Goal: Information Seeking & Learning: Learn about a topic

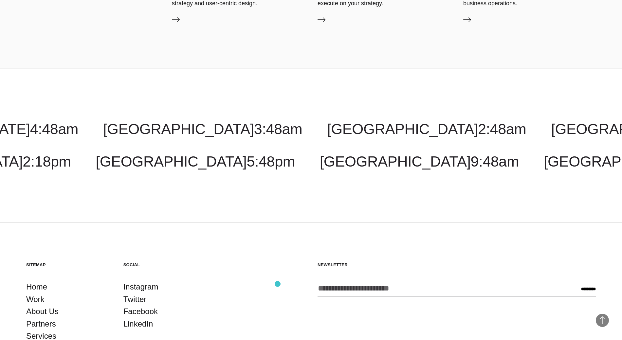
scroll to position [1992, 0]
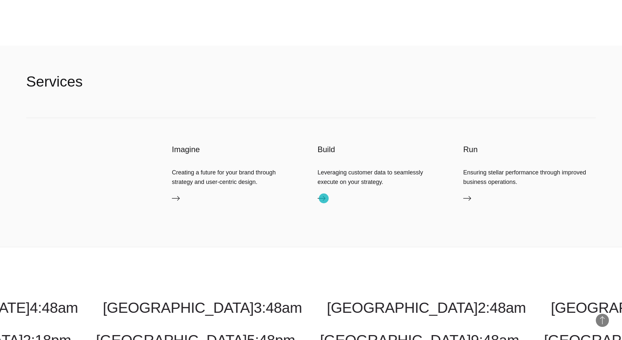
click at [324, 198] on icon at bounding box center [322, 198] width 8 height 5
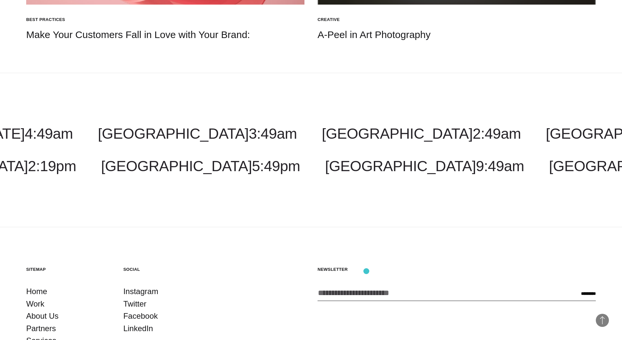
scroll to position [1947, 0]
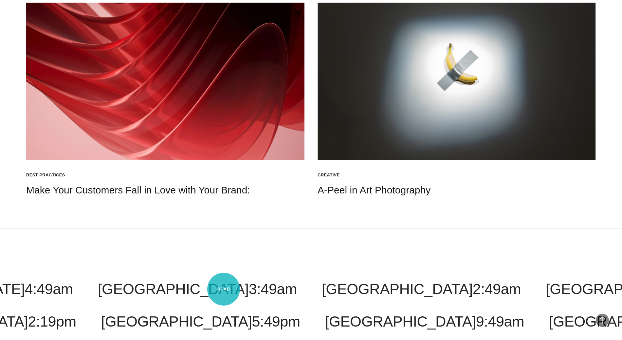
click at [224, 196] on h4 "Make Your Customers Fall in Love with Your Brand:" at bounding box center [165, 189] width 278 height 13
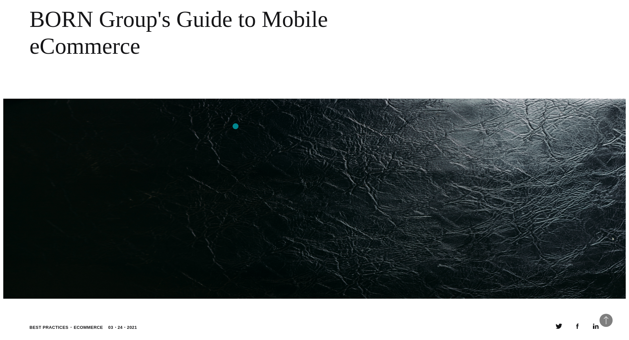
scroll to position [0, 0]
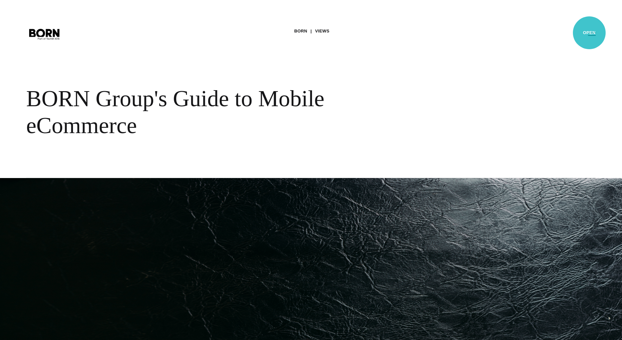
click at [589, 33] on button "Primary Menu" at bounding box center [592, 34] width 16 height 14
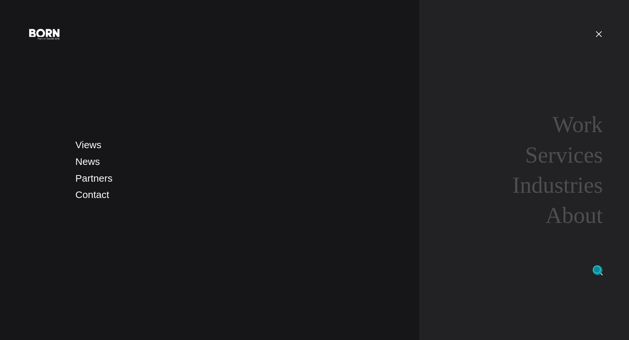
click at [597, 270] on img at bounding box center [598, 270] width 10 height 10
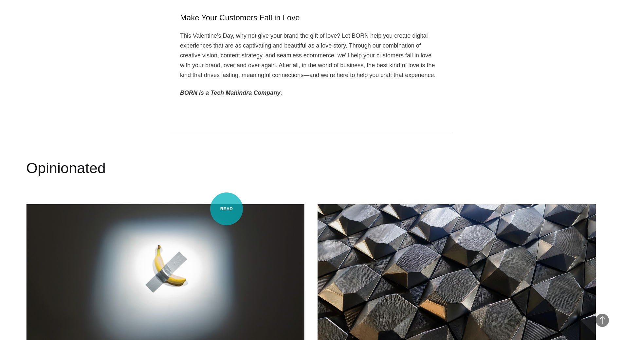
scroll to position [1233, 0]
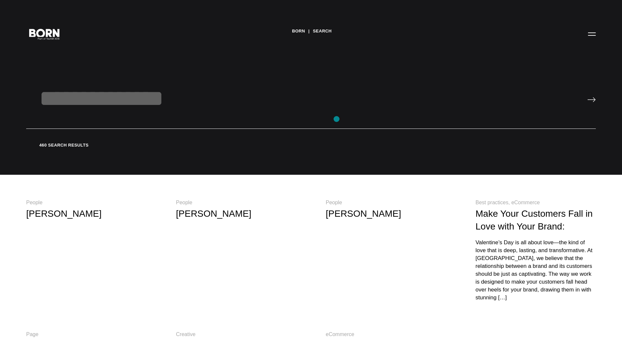
click at [337, 119] on input "text" at bounding box center [311, 107] width 570 height 44
type input "**********"
click at [587, 97] on input "image" at bounding box center [591, 99] width 9 height 5
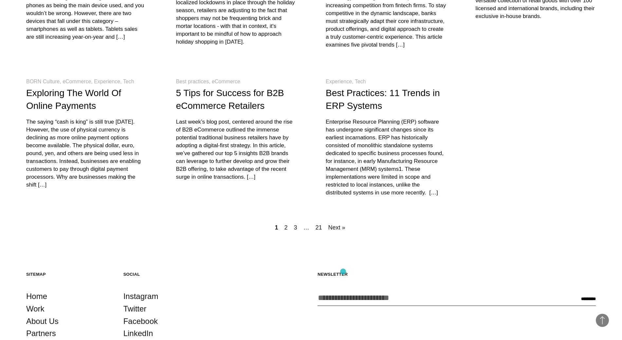
scroll to position [261, 0]
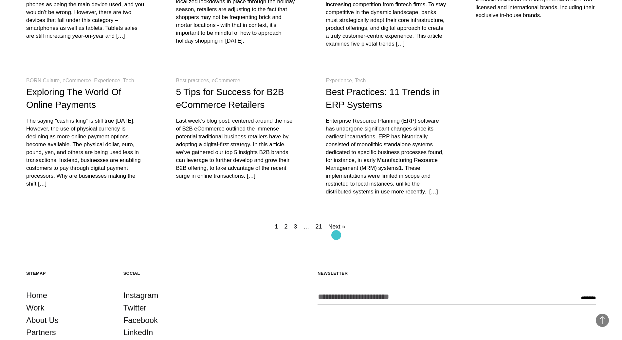
click at [336, 231] on link "Next »" at bounding box center [337, 226] width 20 height 9
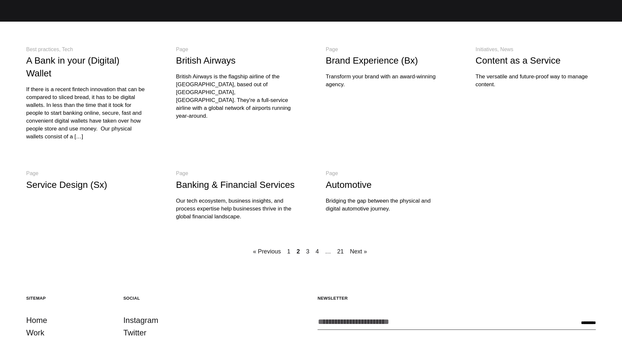
scroll to position [153, 0]
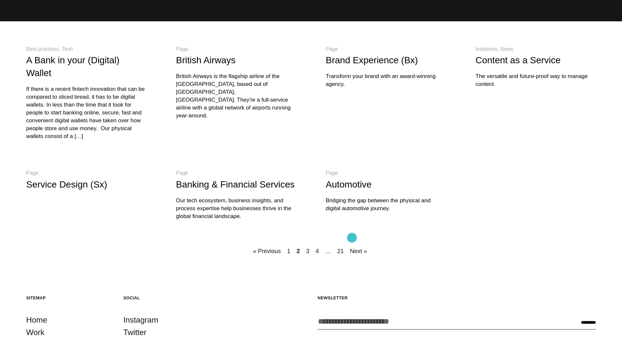
click at [352, 246] on link "Next »" at bounding box center [359, 250] width 20 height 9
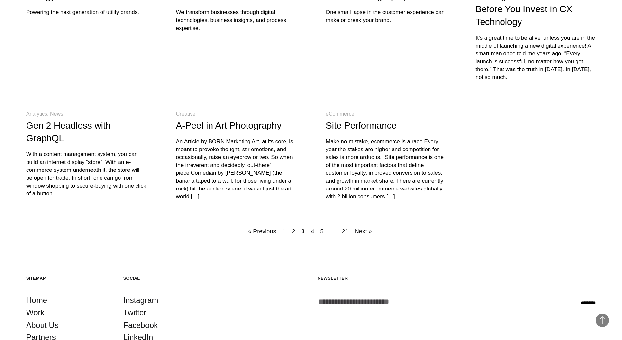
scroll to position [331, 0]
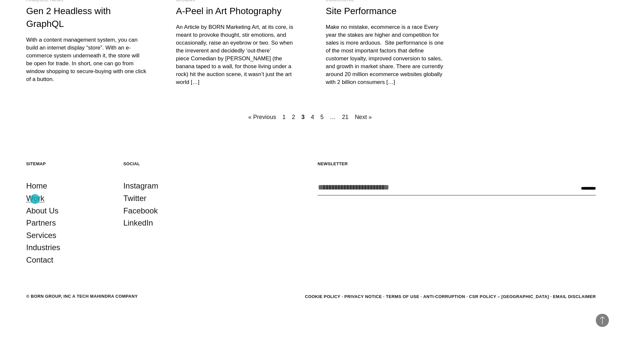
click at [35, 199] on link "Work" at bounding box center [35, 198] width 18 height 12
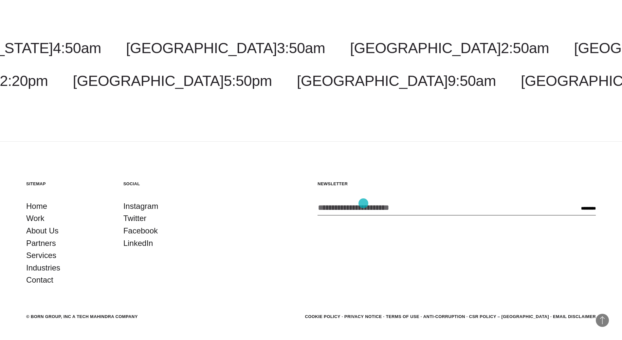
scroll to position [2336, 0]
click at [35, 249] on link "Services" at bounding box center [41, 255] width 30 height 12
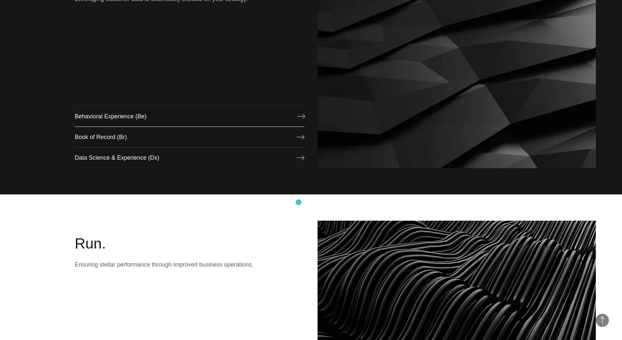
scroll to position [633, 0]
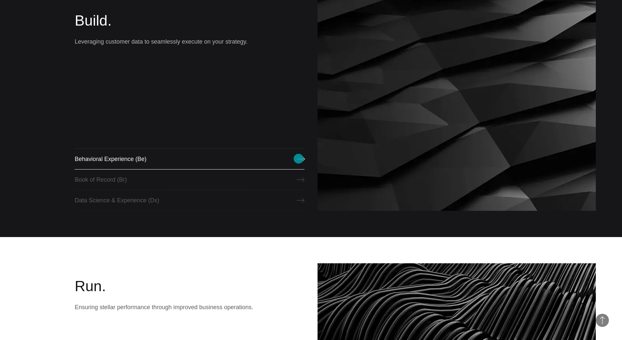
click at [299, 158] on link "Behavioral Experience (Be)" at bounding box center [190, 158] width 230 height 21
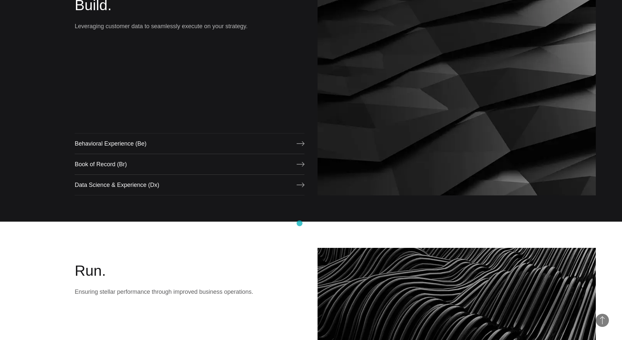
scroll to position [755, 0]
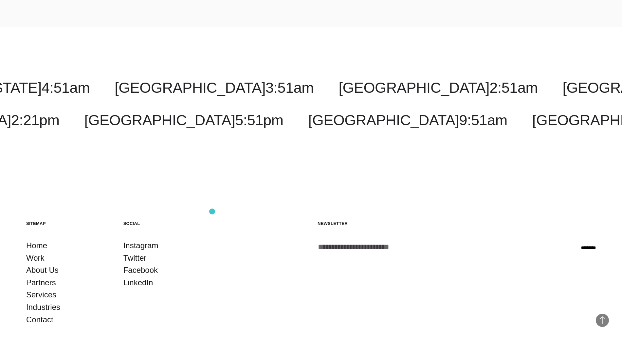
scroll to position [1170, 0]
